Goal: Check status: Check status

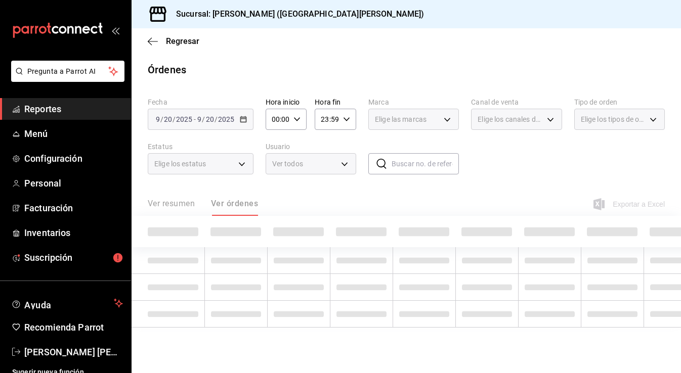
type input "PARROT,UBER_EATS,RAPPI,DIDI_FOOD,ONLINE"
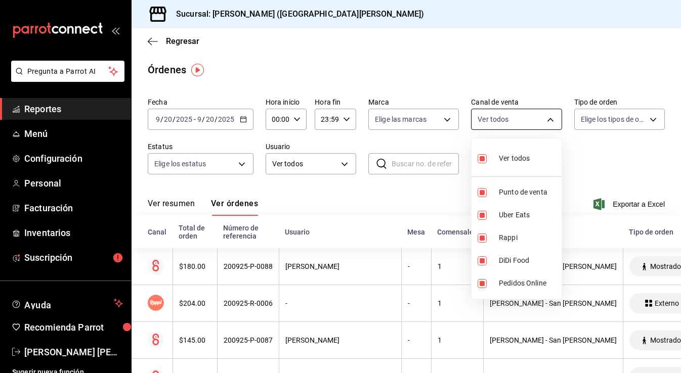
click at [500, 121] on body "Pregunta a Parrot AI Reportes Menú Configuración Personal Facturación Inventari…" at bounding box center [340, 186] width 681 height 373
click at [483, 158] on input "checkbox" at bounding box center [481, 158] width 9 height 9
checkbox input "false"
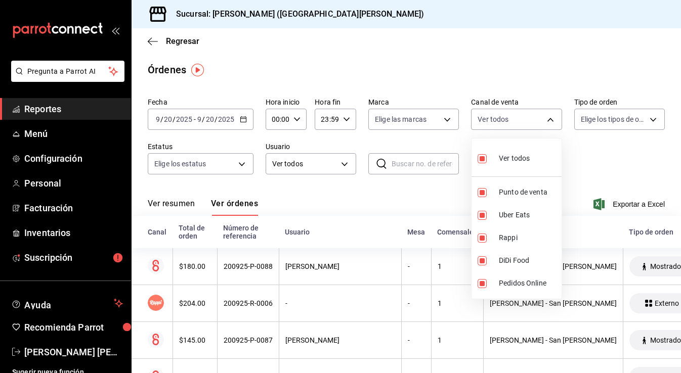
checkbox input "false"
click at [482, 195] on input "checkbox" at bounding box center [481, 192] width 9 height 9
checkbox input "true"
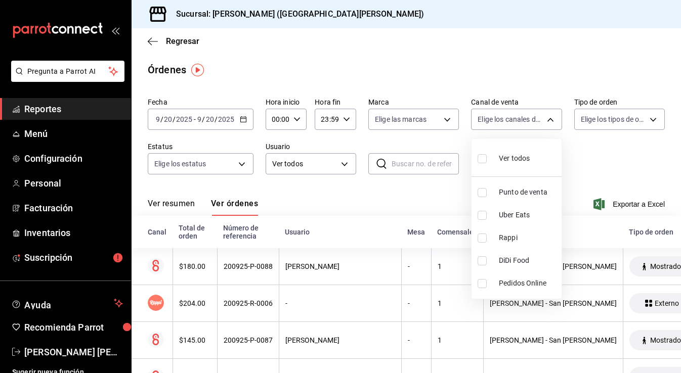
type input "PARROT"
click at [615, 179] on div at bounding box center [340, 186] width 681 height 373
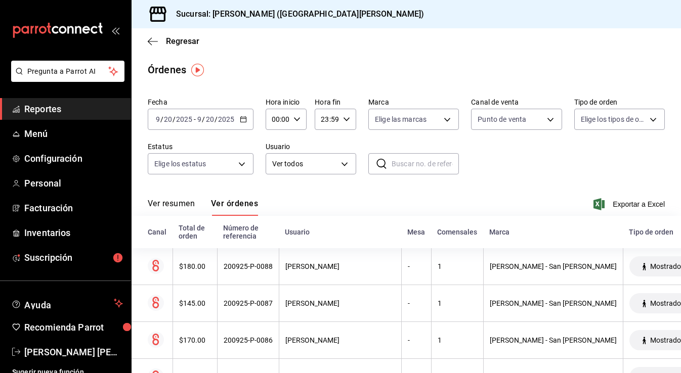
click at [186, 202] on button "Ver resumen" at bounding box center [171, 207] width 47 height 17
